Goal: Information Seeking & Learning: Learn about a topic

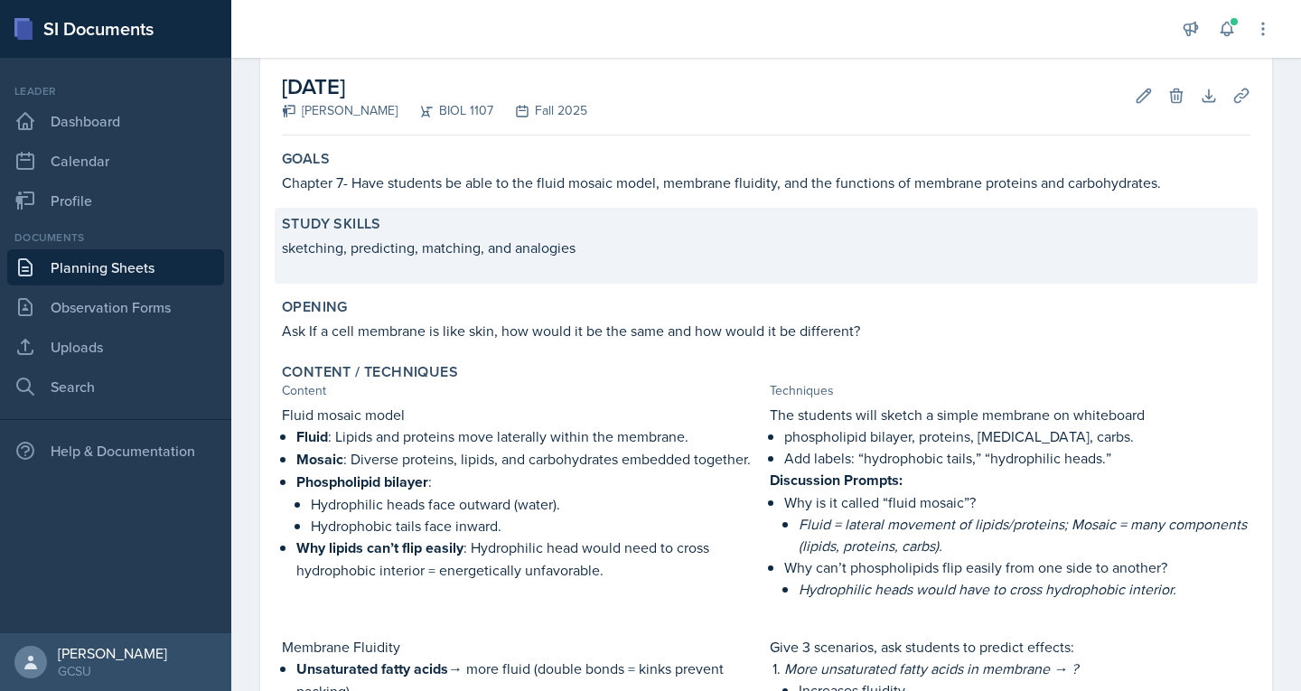
scroll to position [87, 0]
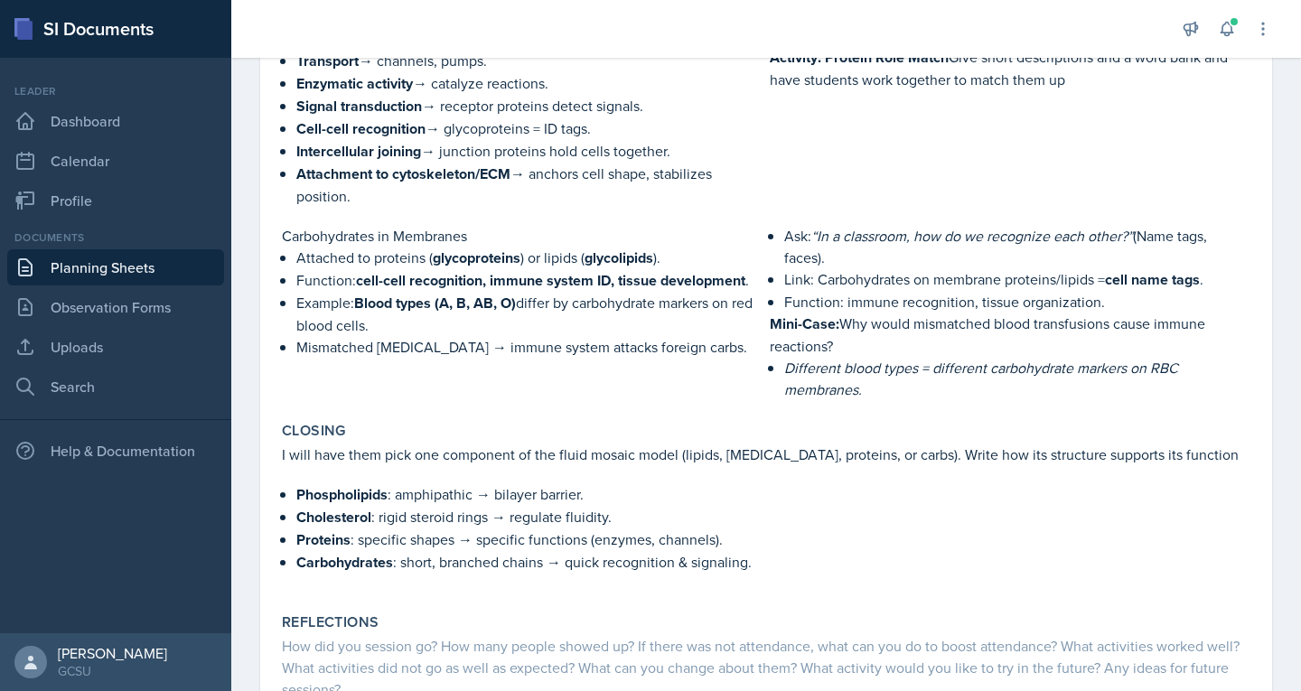
click at [467, 269] on p "Attached to proteins ( glycoproteins ) or lipids ( glycolipids )." at bounding box center [529, 258] width 466 height 23
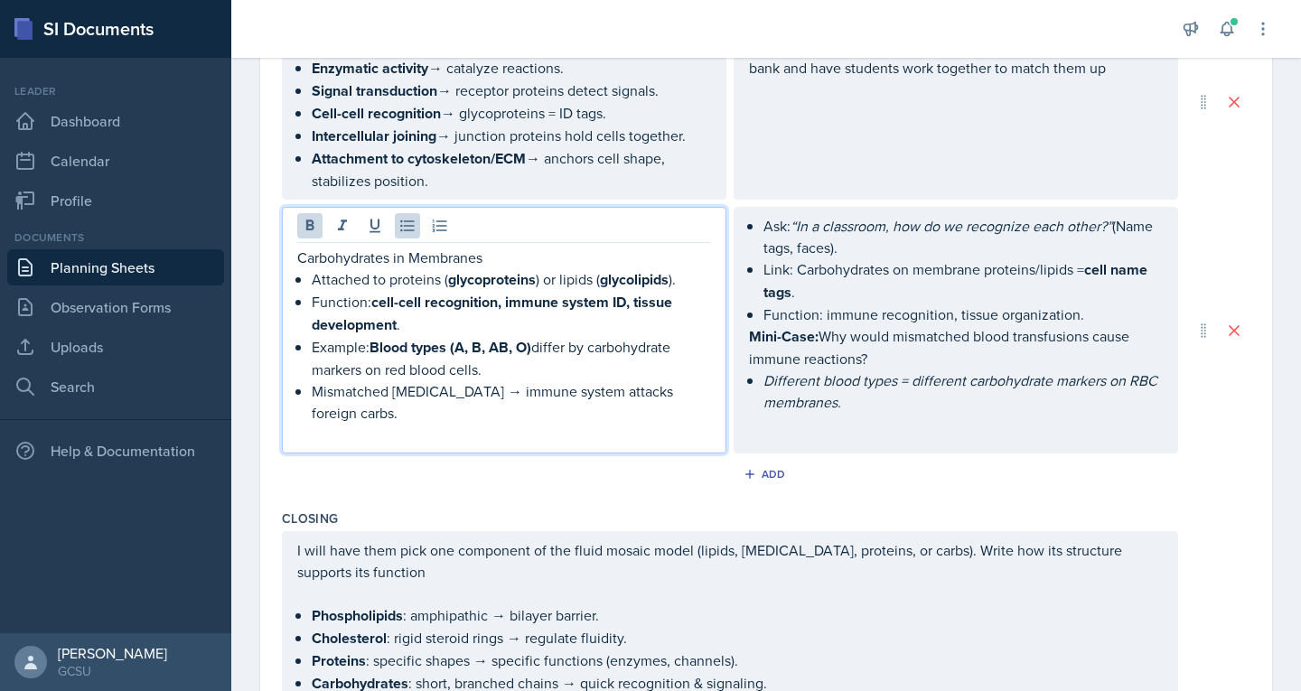
click at [591, 294] on ul "Attached to proteins ( glycoproteins ) or lipids ( glycolipids ). Function: cel…" at bounding box center [511, 345] width 399 height 155
click at [591, 291] on p "Attached to proteins ( glycoproteins ) or lipids ( glycolipids )." at bounding box center [511, 279] width 399 height 23
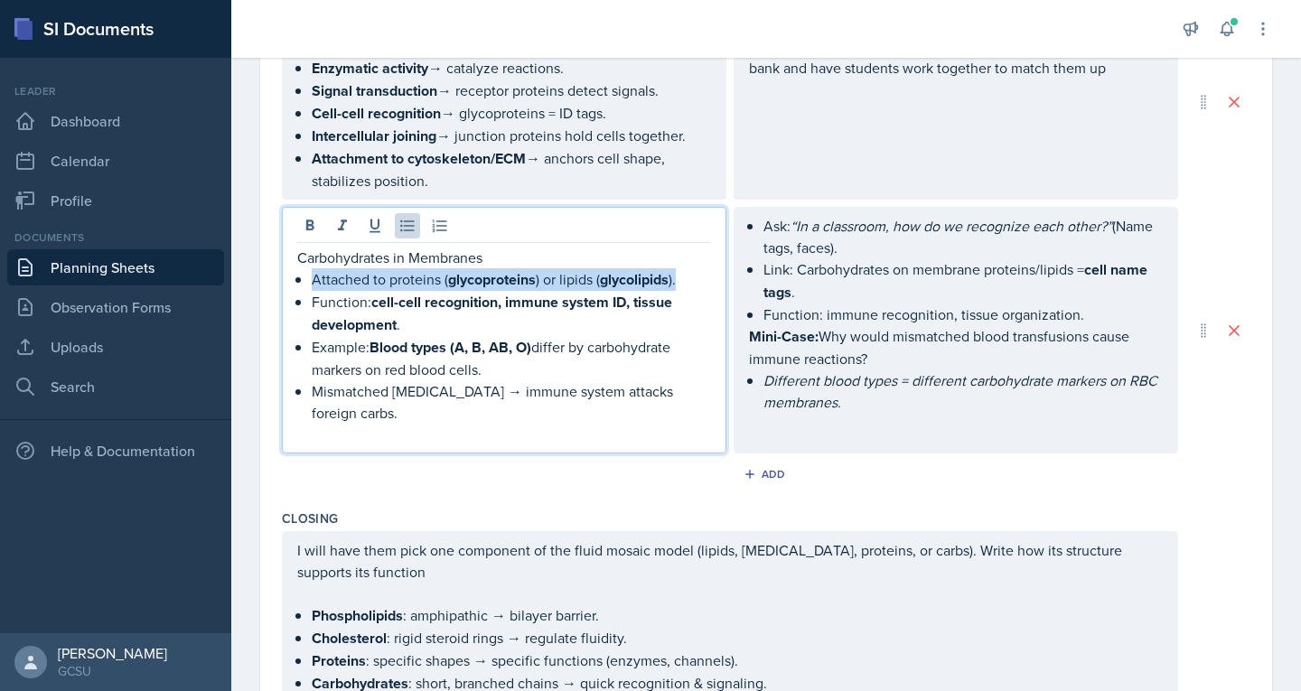
click at [591, 291] on p "Attached to proteins ( glycoproteins ) or lipids ( glycolipids )." at bounding box center [511, 279] width 399 height 23
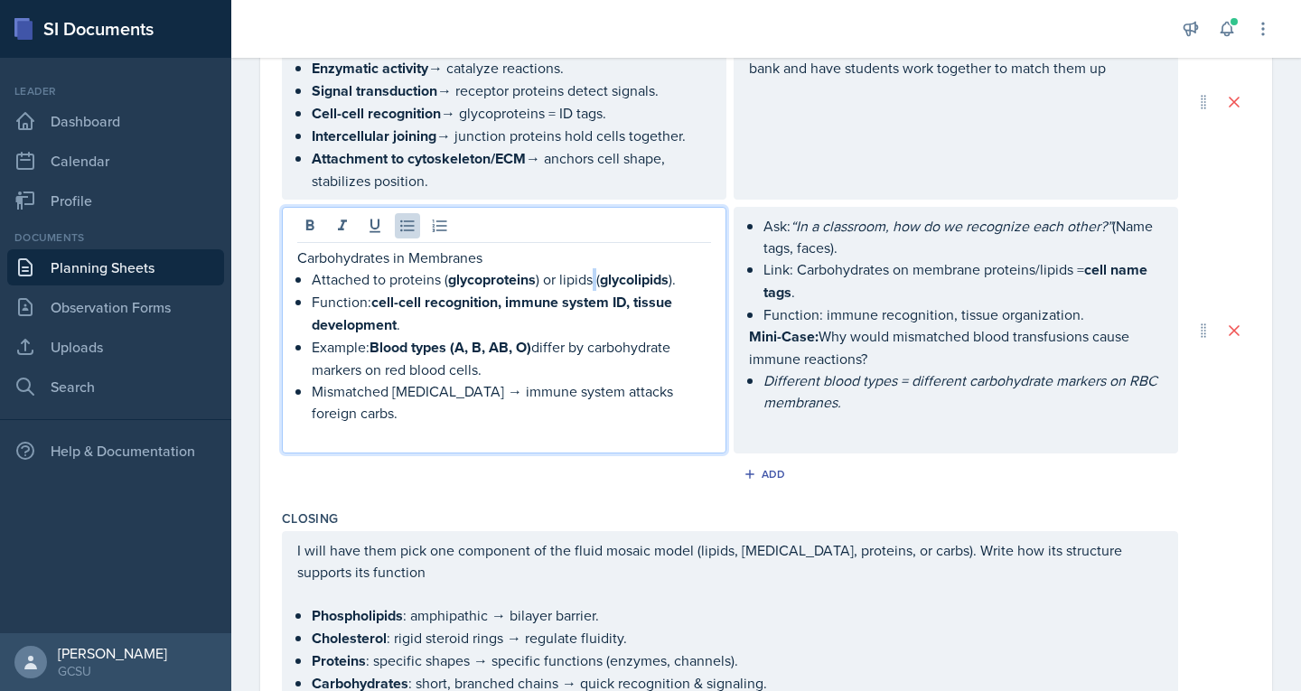
click at [591, 291] on p "Attached to proteins ( glycoproteins ) or lipids ( glycolipids )." at bounding box center [511, 279] width 399 height 23
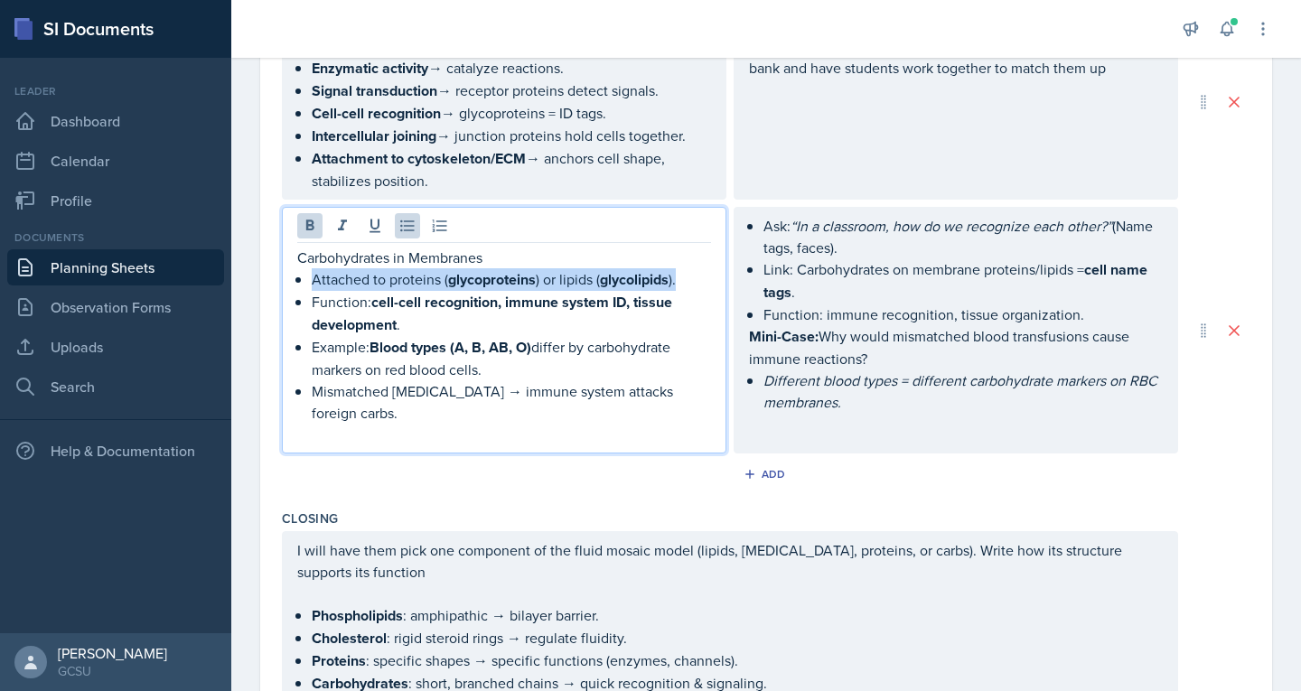
click at [591, 291] on p "Attached to proteins ( glycoproteins ) or lipids ( glycolipids )." at bounding box center [511, 279] width 399 height 23
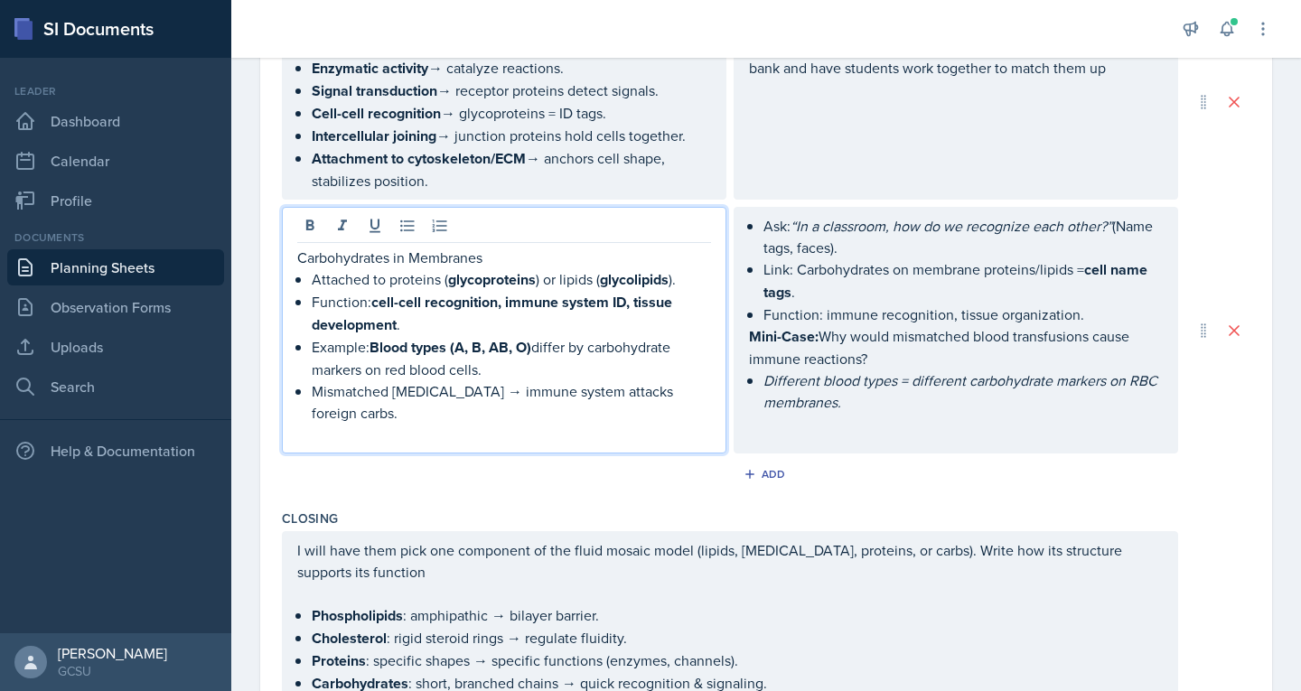
click at [345, 268] on p "Carbohydrates in Membranes" at bounding box center [504, 258] width 414 height 22
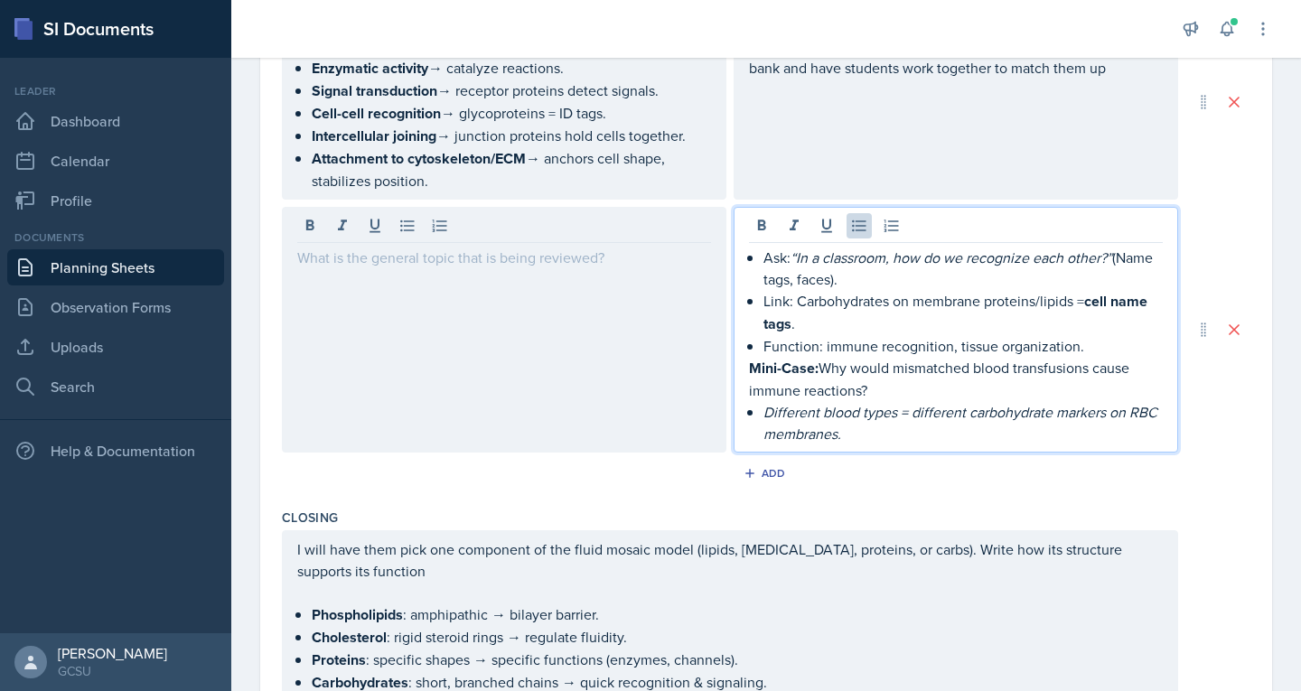
click at [761, 249] on div "Ask: “In a classroom, how do we recognize each other?” (Name tags, faces). Link…" at bounding box center [955, 330] width 444 height 246
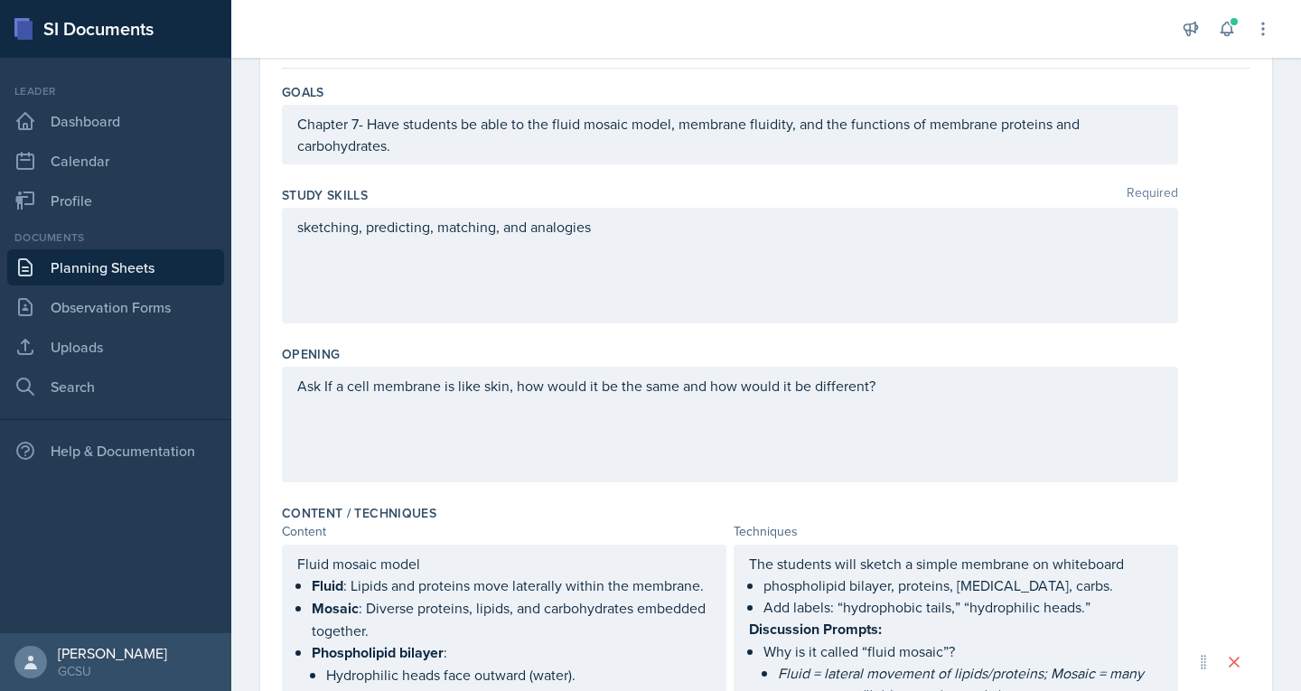
scroll to position [0, 0]
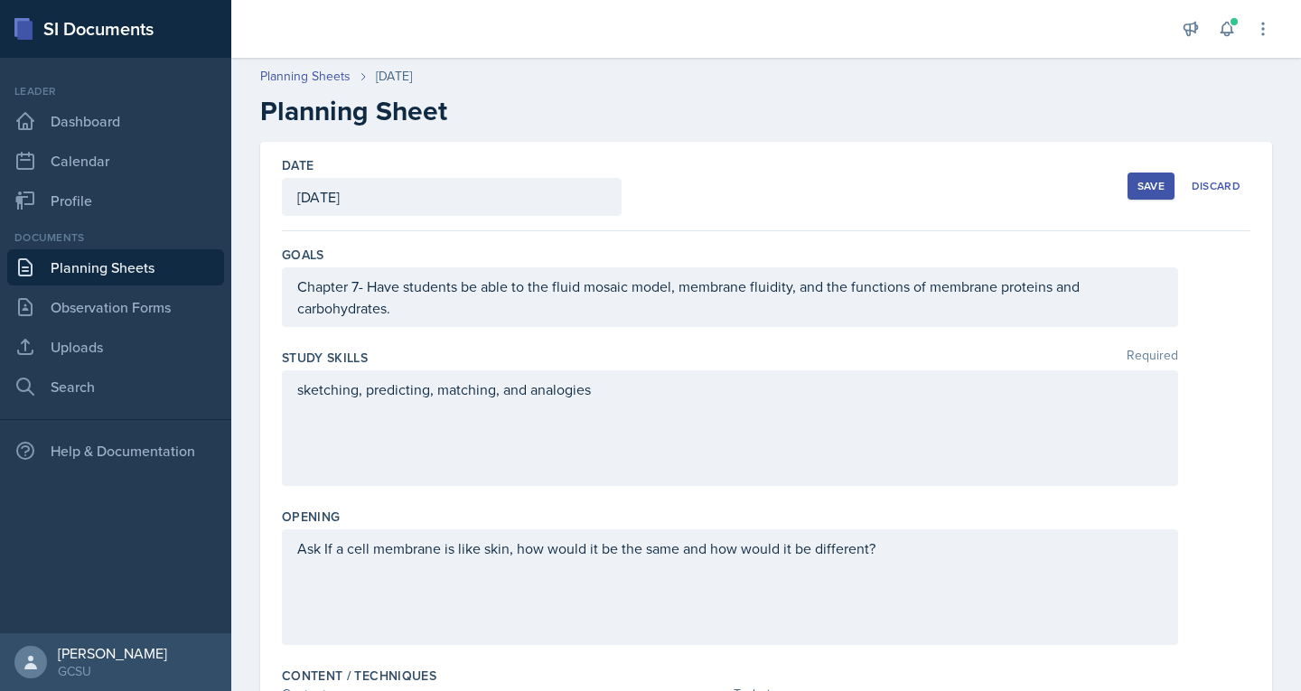
click at [1137, 177] on button "Save" at bounding box center [1150, 186] width 47 height 27
